Goal: Information Seeking & Learning: Learn about a topic

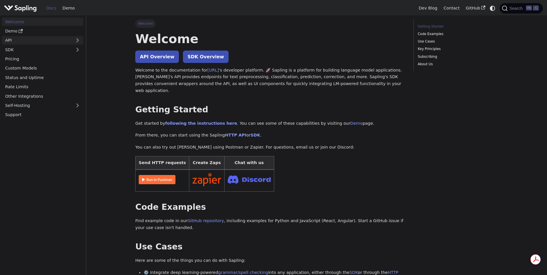
click at [48, 38] on link "API" at bounding box center [37, 40] width 70 height 8
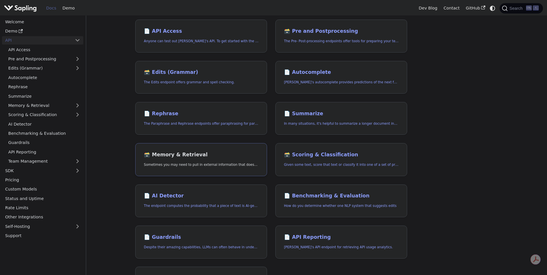
scroll to position [48, 0]
click at [42, 41] on link "API" at bounding box center [37, 40] width 70 height 8
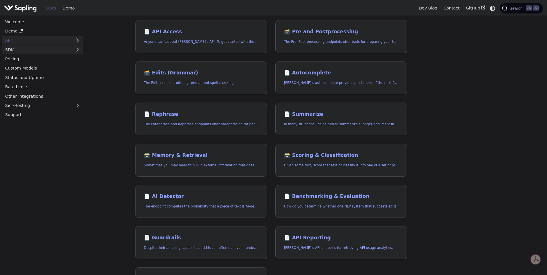
click at [38, 49] on link "SDK" at bounding box center [37, 49] width 70 height 8
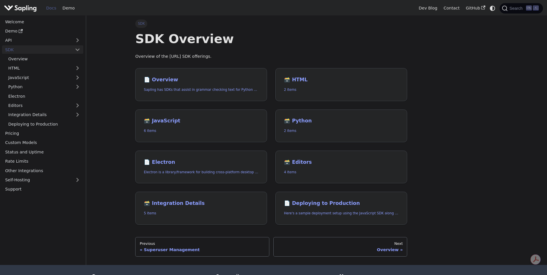
click at [38, 49] on link "SDK" at bounding box center [37, 49] width 70 height 8
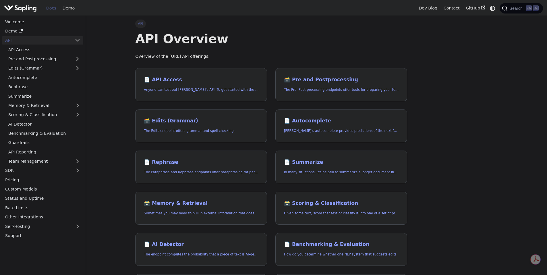
scroll to position [48, 0]
